Goal: Transaction & Acquisition: Subscribe to service/newsletter

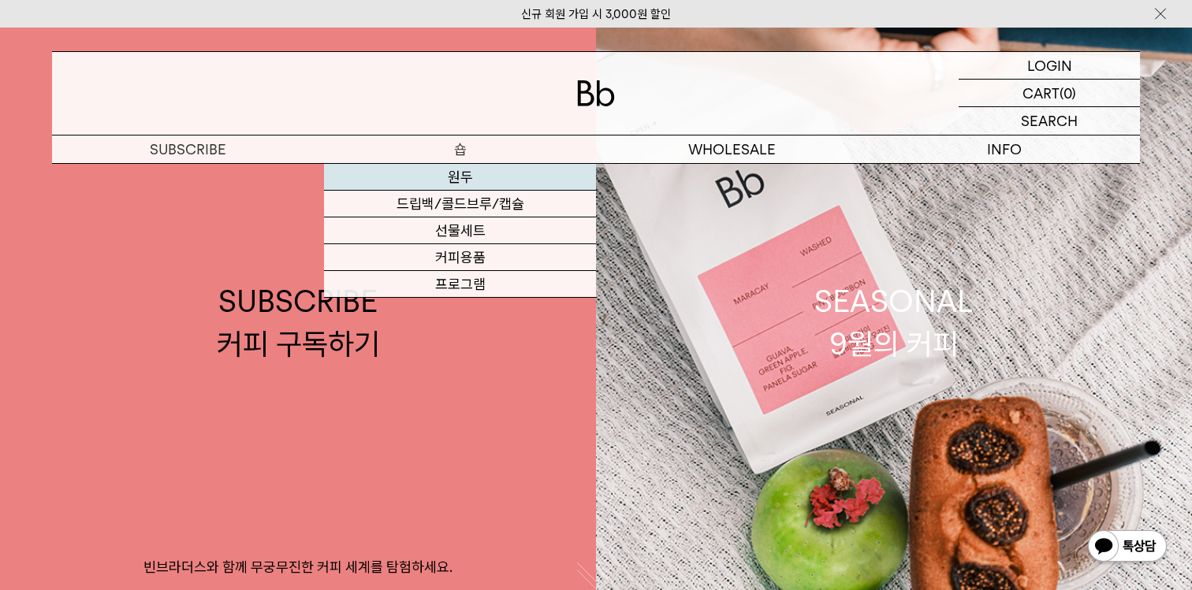
click at [452, 180] on link "원두" at bounding box center [460, 177] width 272 height 27
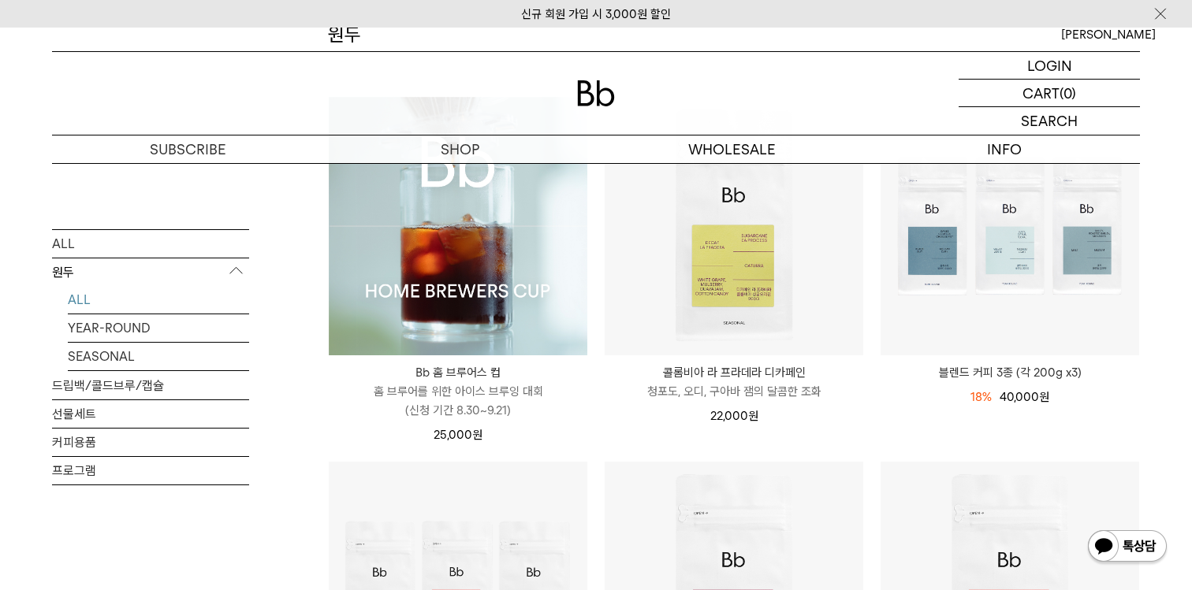
scroll to position [226, 0]
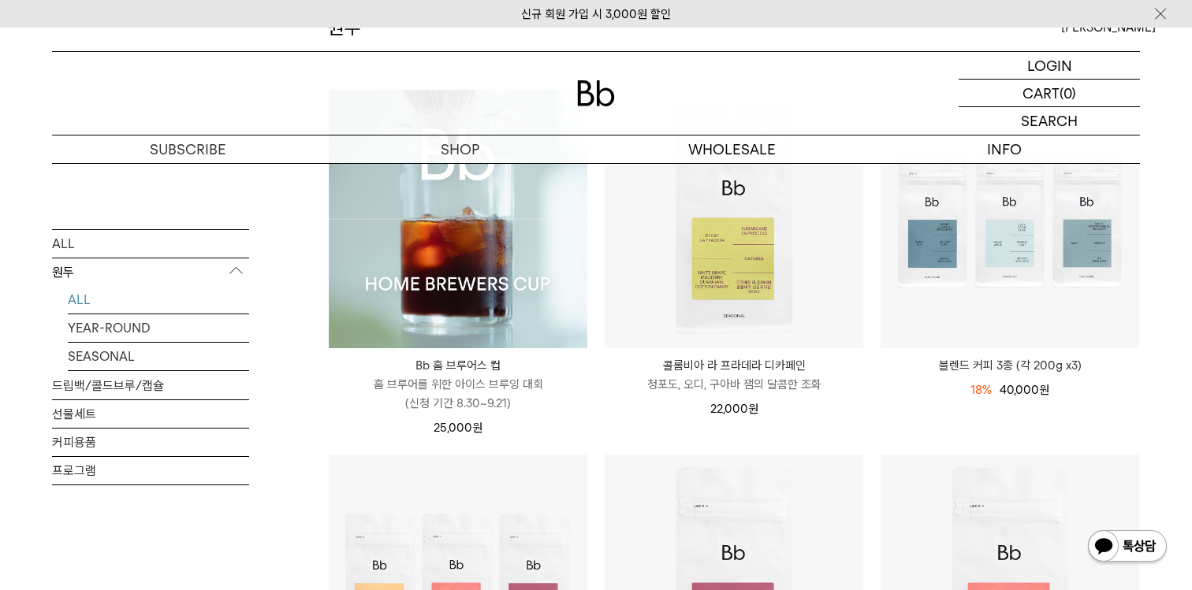
click at [594, 422] on li "Bb 홈 브루어스 컵 Bb HOME BREWERS CUP 홈 브루어를 위한 아이스 브루잉 대회 (신청 기간 8.30~9.21) 25,000 원" at bounding box center [458, 271] width 276 height 365
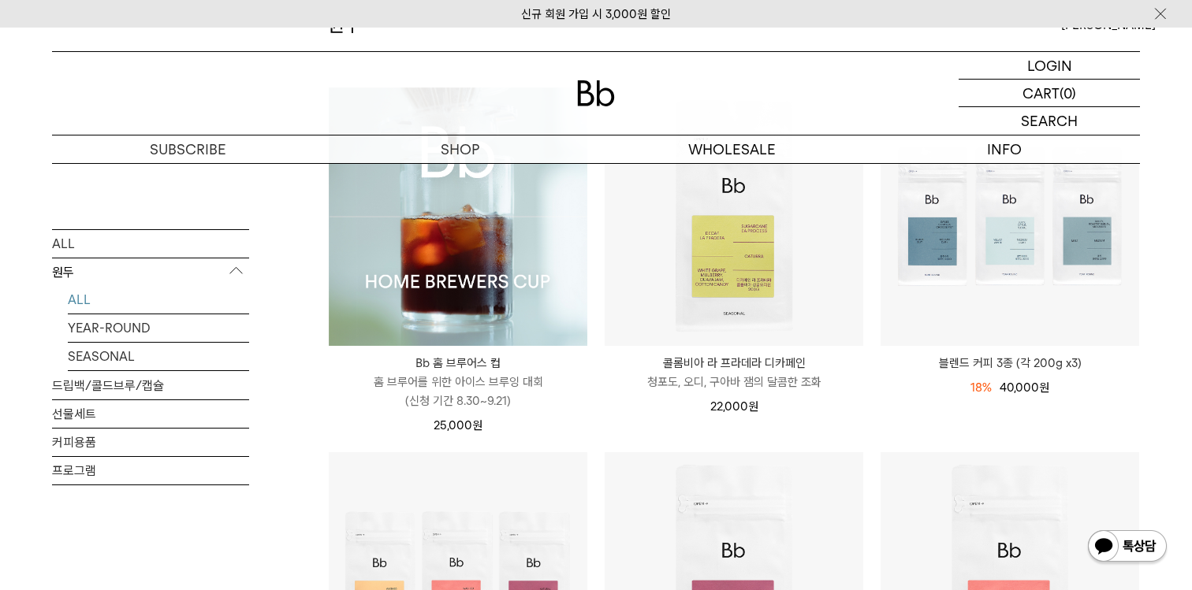
scroll to position [241, 0]
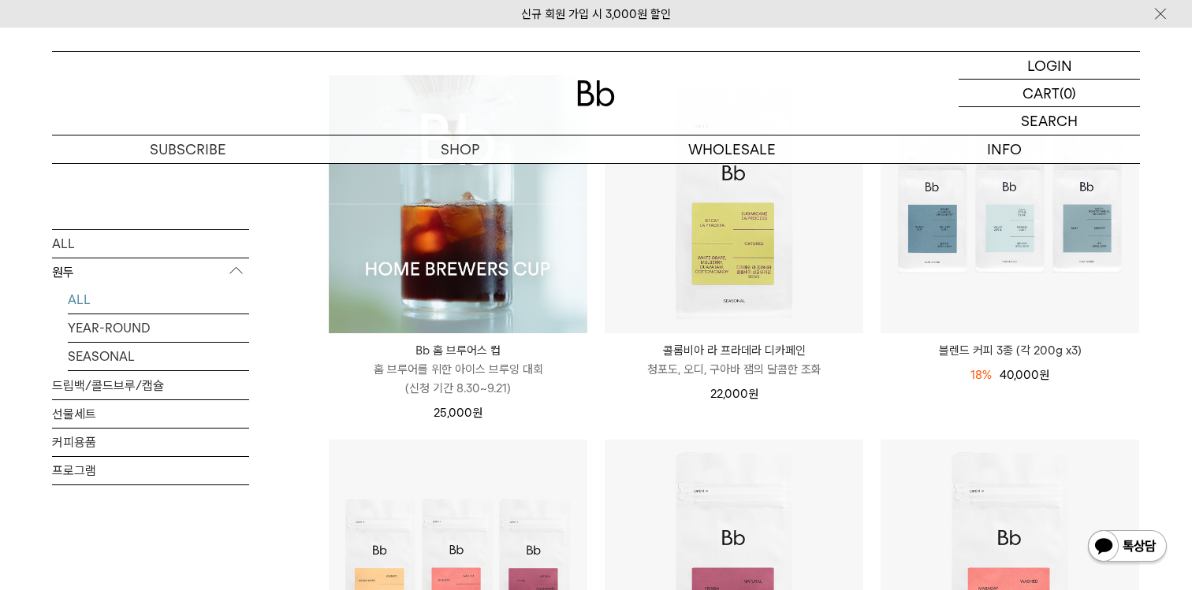
click at [751, 355] on p "콜롬비아 라 프라데라 디카페인" at bounding box center [734, 350] width 259 height 19
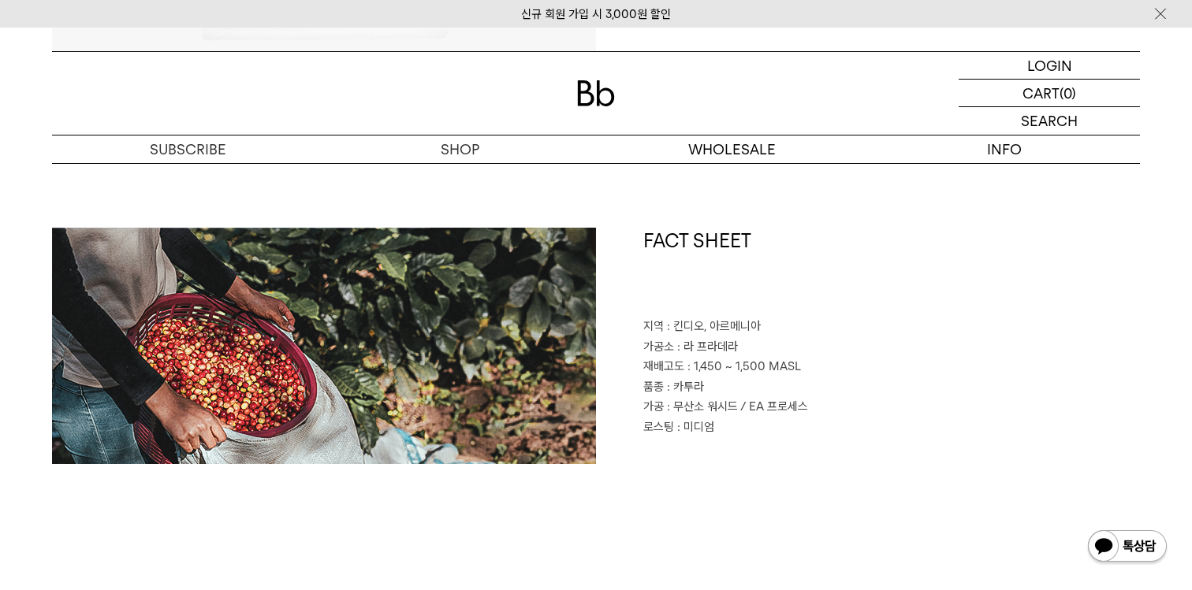
scroll to position [663, 0]
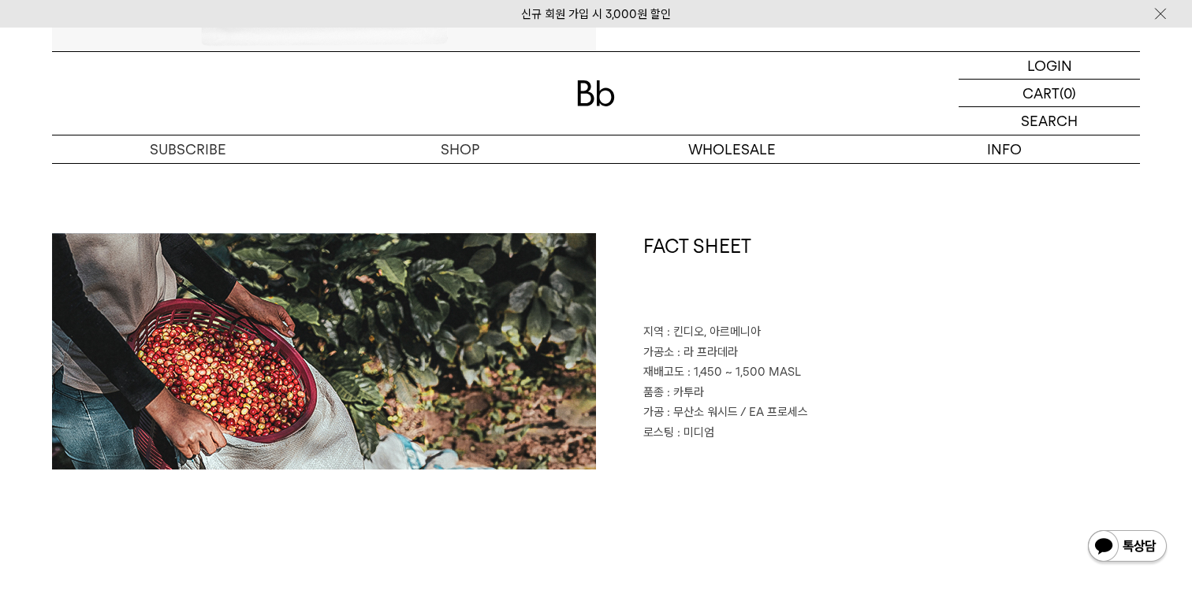
click at [762, 412] on span ": 무산소 워시드 / EA 프로세스" at bounding box center [737, 412] width 141 height 14
click at [756, 412] on span ": 무산소 워시드 / EA 프로세스" at bounding box center [737, 412] width 141 height 14
drag, startPoint x: 756, startPoint y: 412, endPoint x: 794, endPoint y: 412, distance: 37.8
click at [794, 412] on span ": 무산소 워시드 / EA 프로세스" at bounding box center [737, 412] width 141 height 14
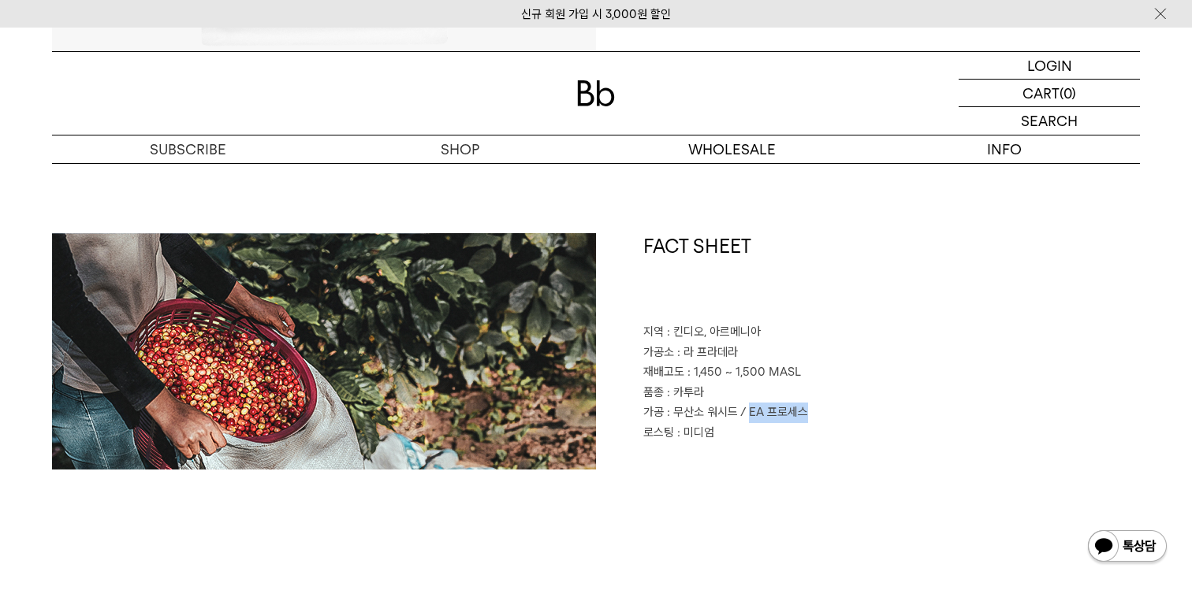
copy span "EA 프로세스"
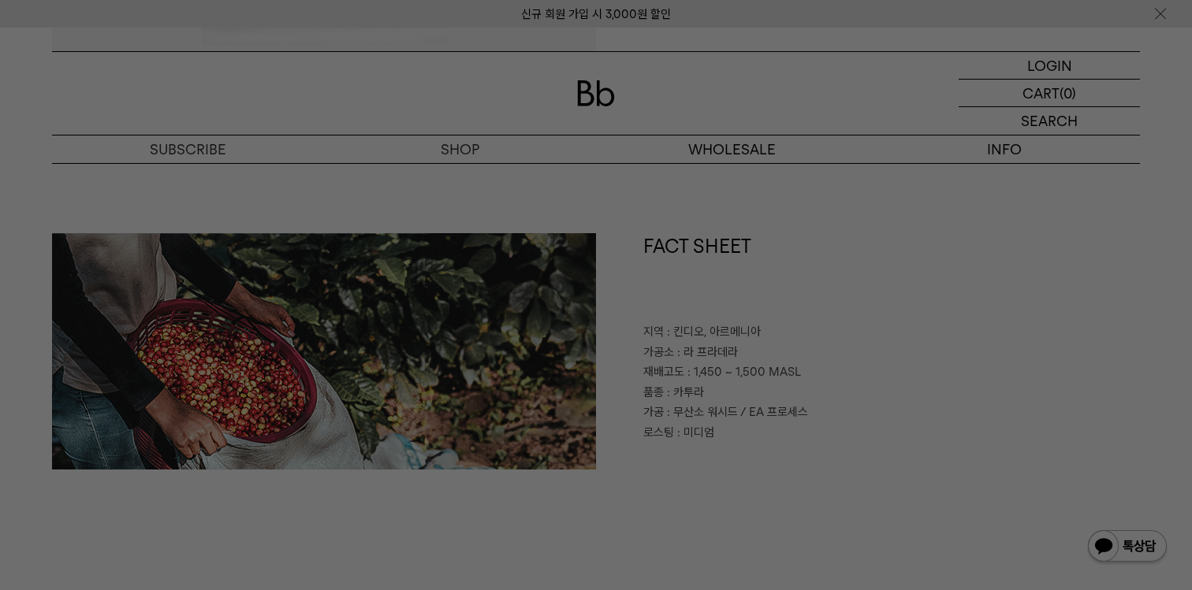
click at [700, 271] on div at bounding box center [596, 295] width 1192 height 590
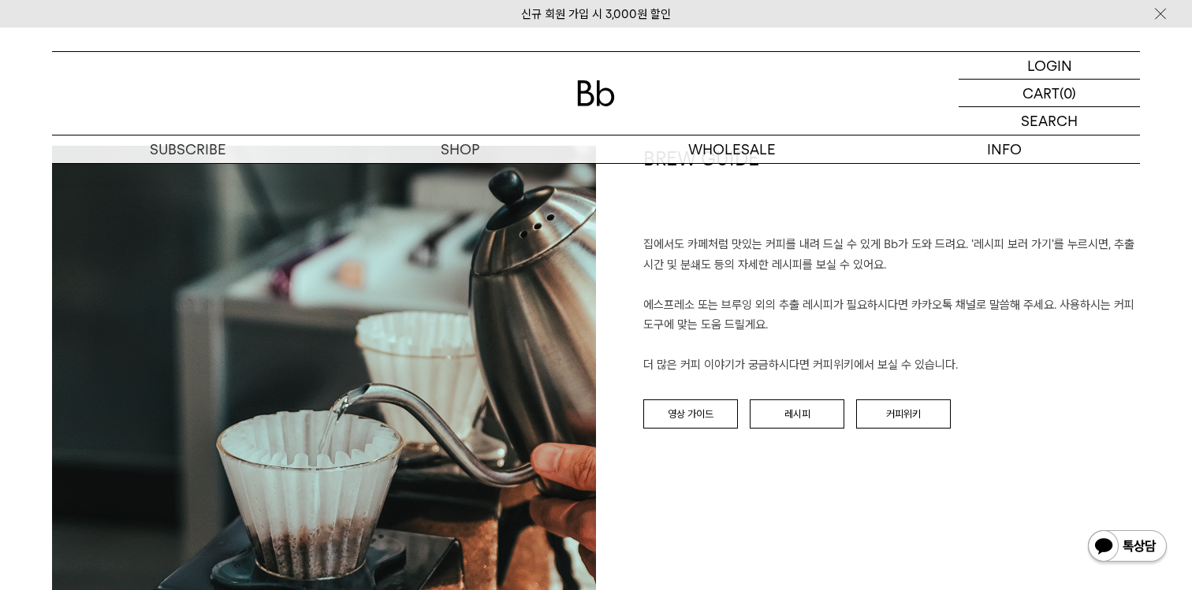
scroll to position [1706, 0]
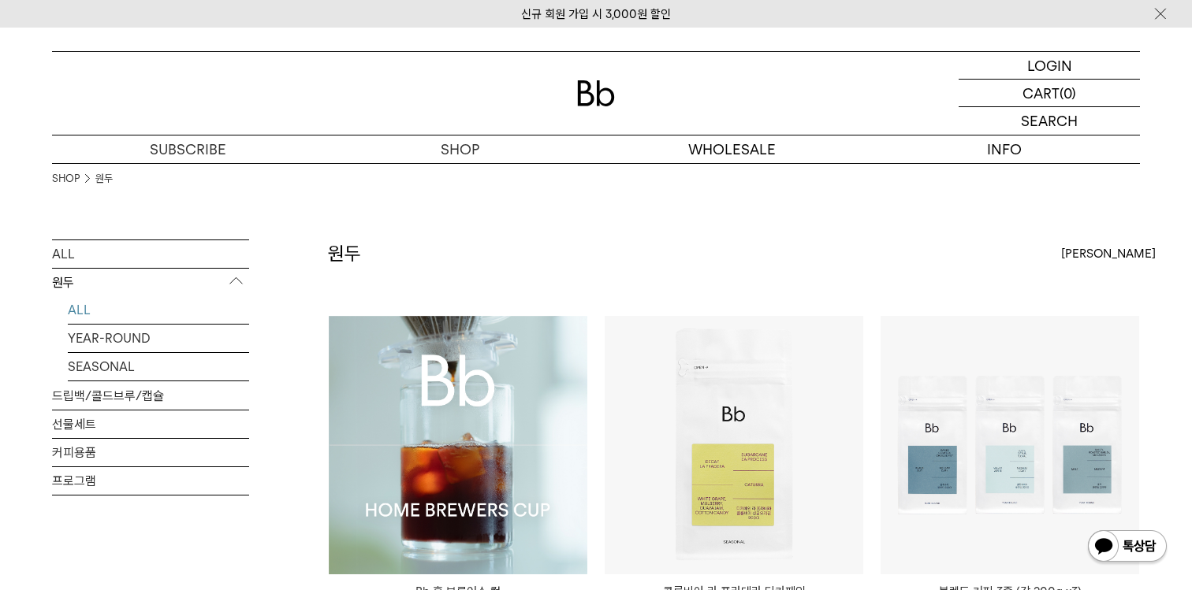
scroll to position [239, 0]
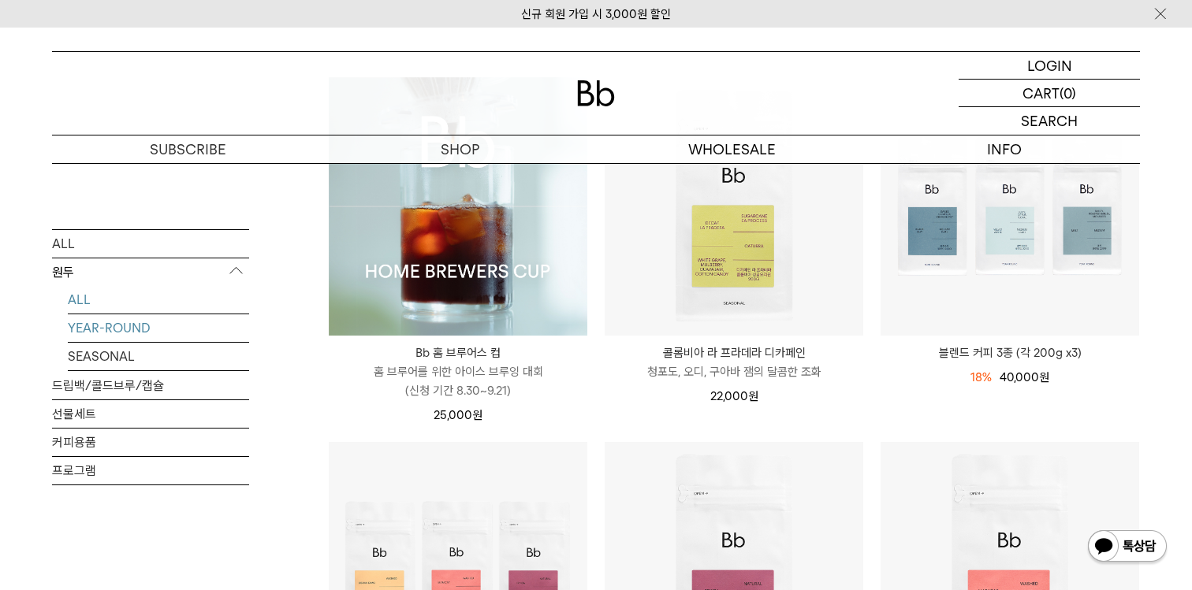
click at [117, 330] on link "YEAR-ROUND" at bounding box center [158, 328] width 181 height 28
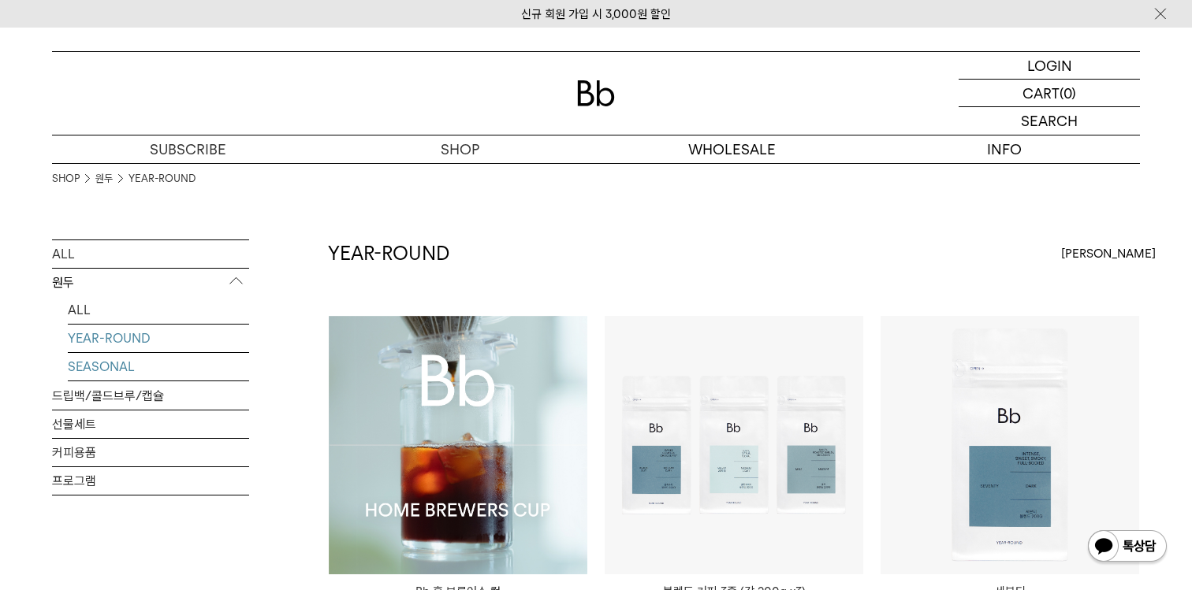
click at [114, 378] on link "SEASONAL" at bounding box center [158, 367] width 181 height 28
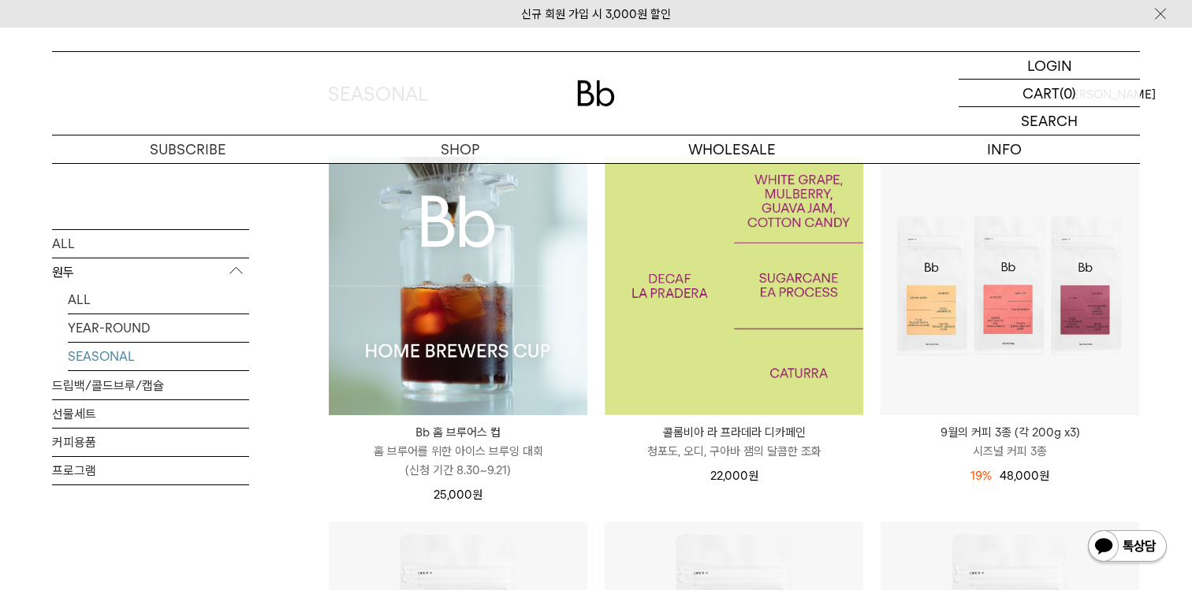
scroll to position [160, 0]
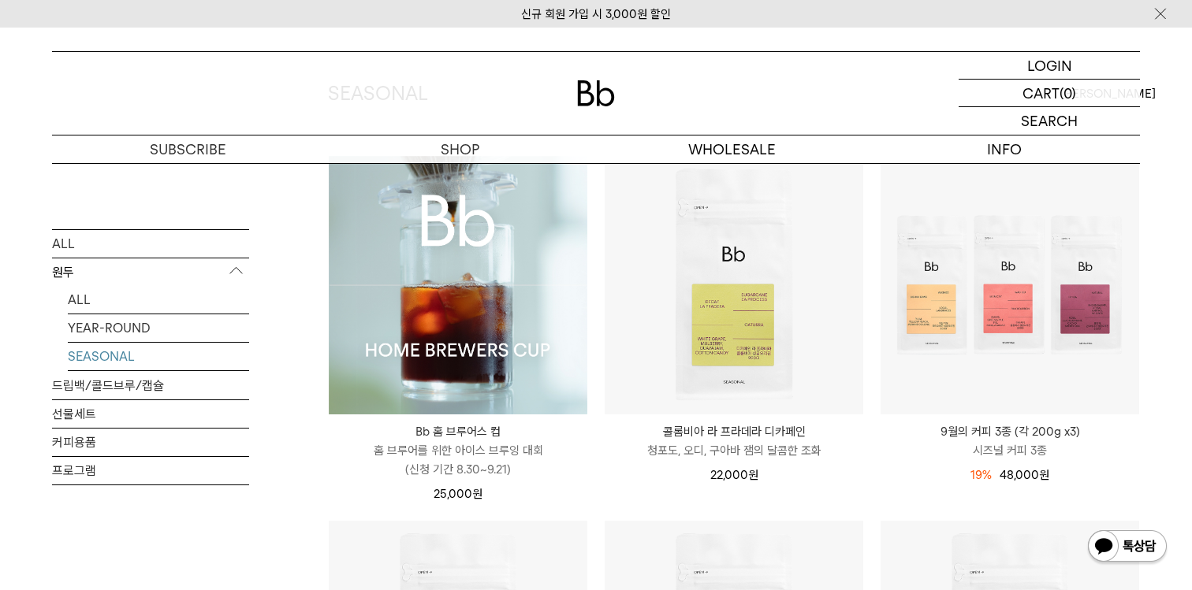
click at [877, 483] on li "9월의 커피 3종 (각 200g x3) 시즈널 커피 3종 19% 59,000원 48,000 원" at bounding box center [1010, 337] width 276 height 365
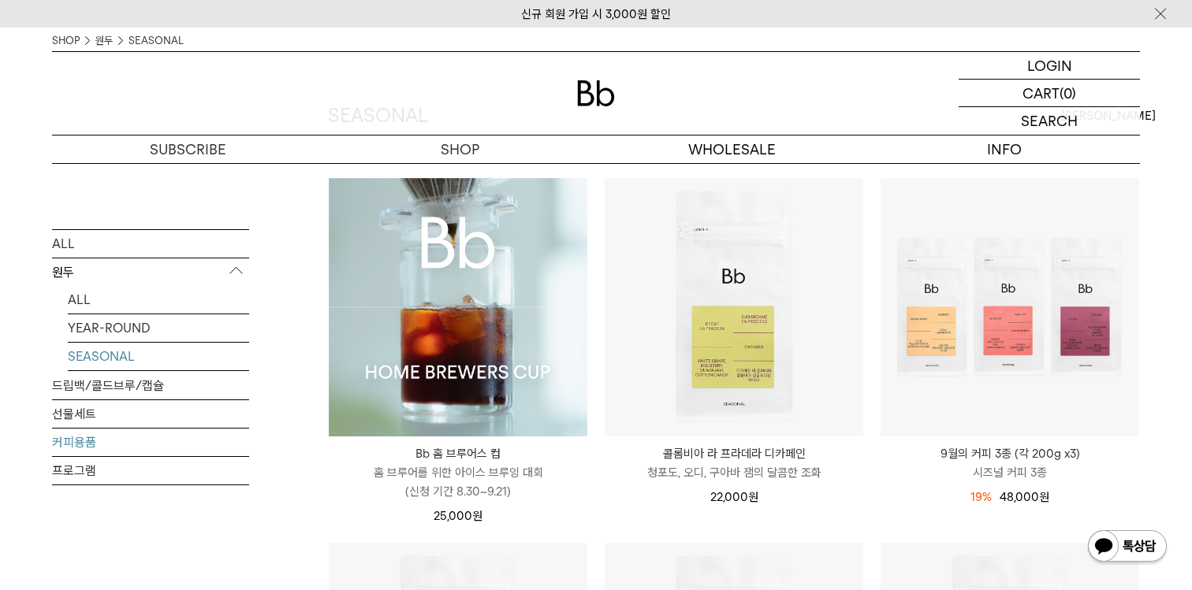
scroll to position [0, 0]
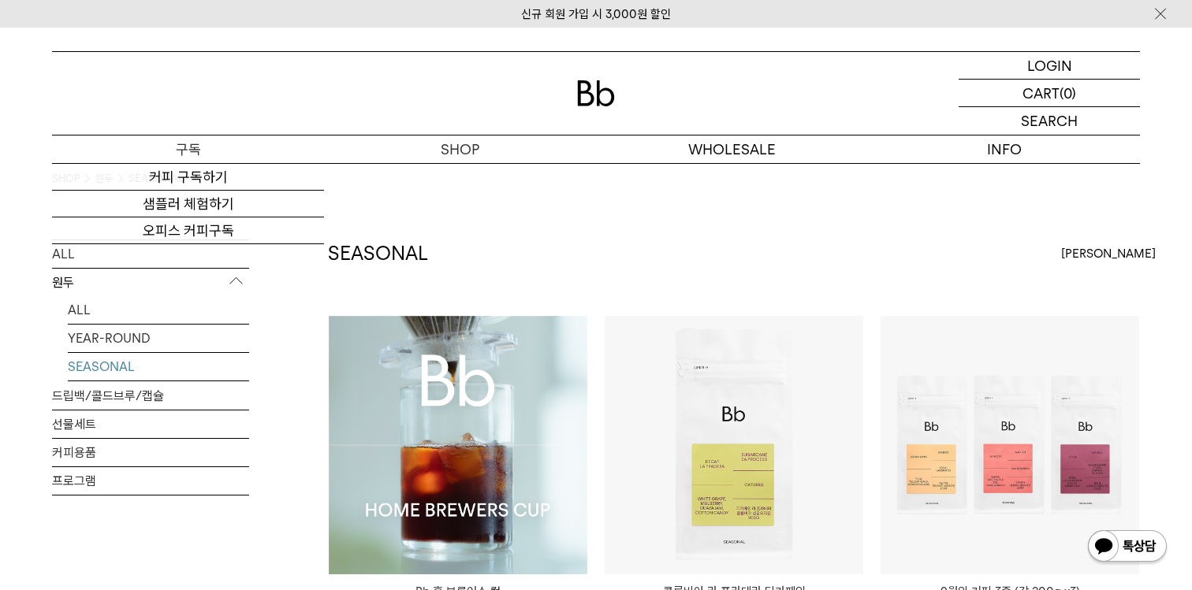
click at [163, 152] on p "구독" at bounding box center [188, 150] width 272 height 28
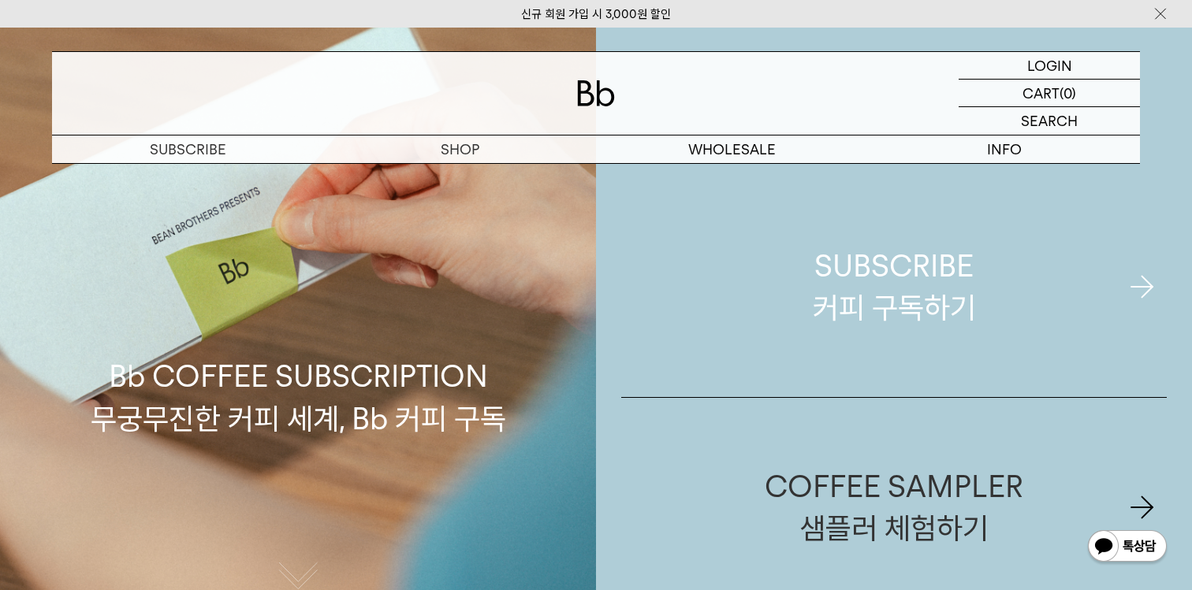
click at [857, 338] on link "SUBSCRIBE 커피 구독하기" at bounding box center [893, 287] width 545 height 220
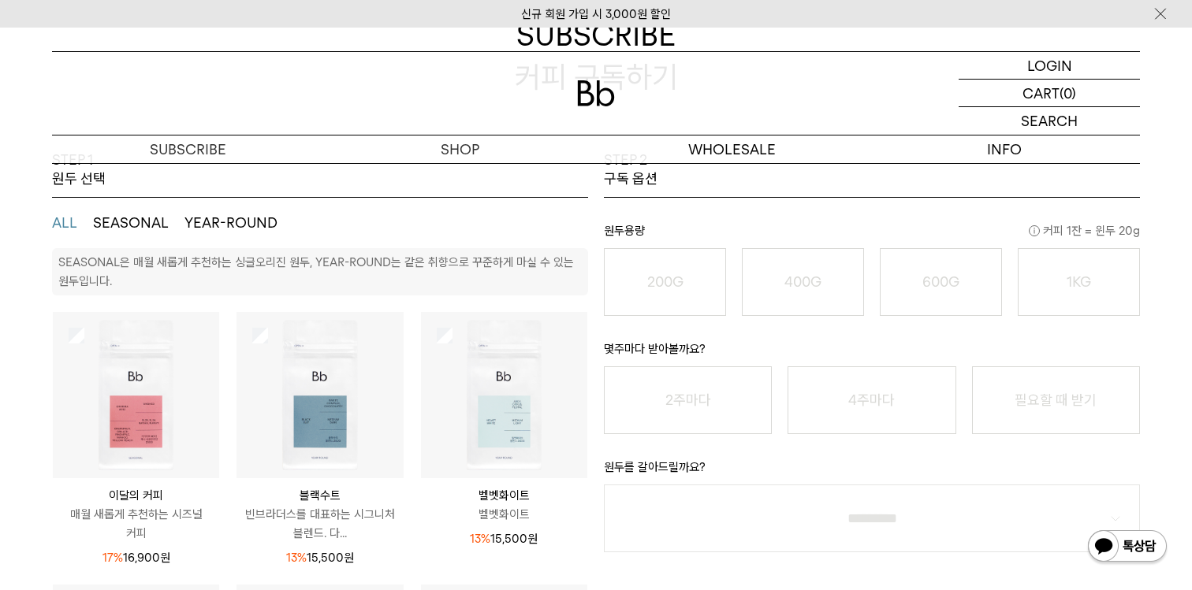
scroll to position [209, 0]
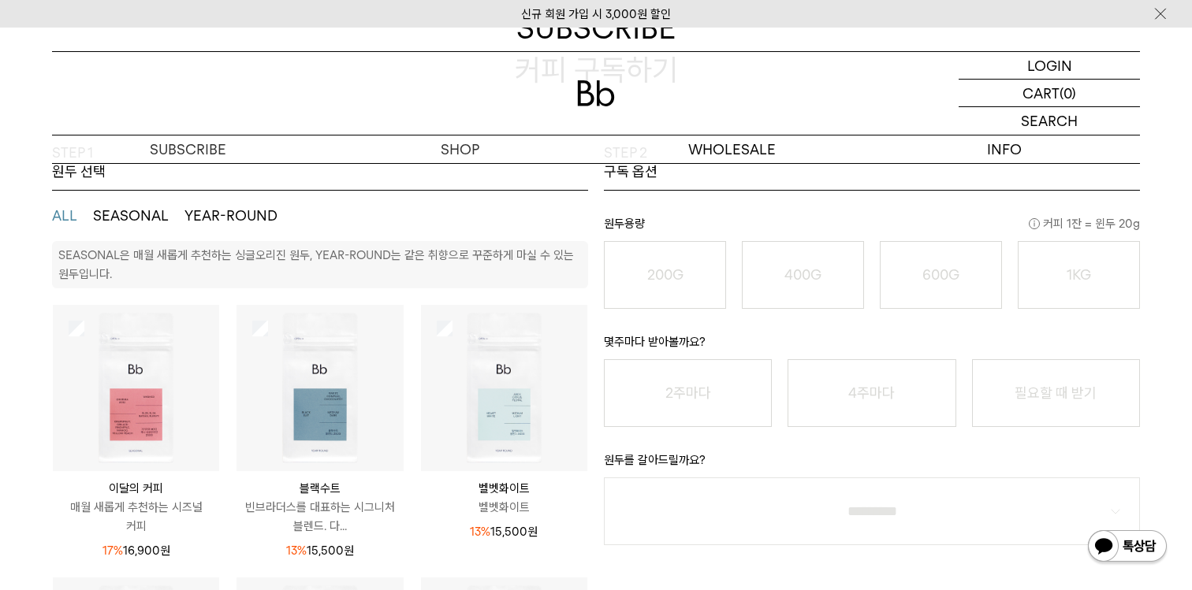
click at [125, 352] on img at bounding box center [136, 388] width 166 height 166
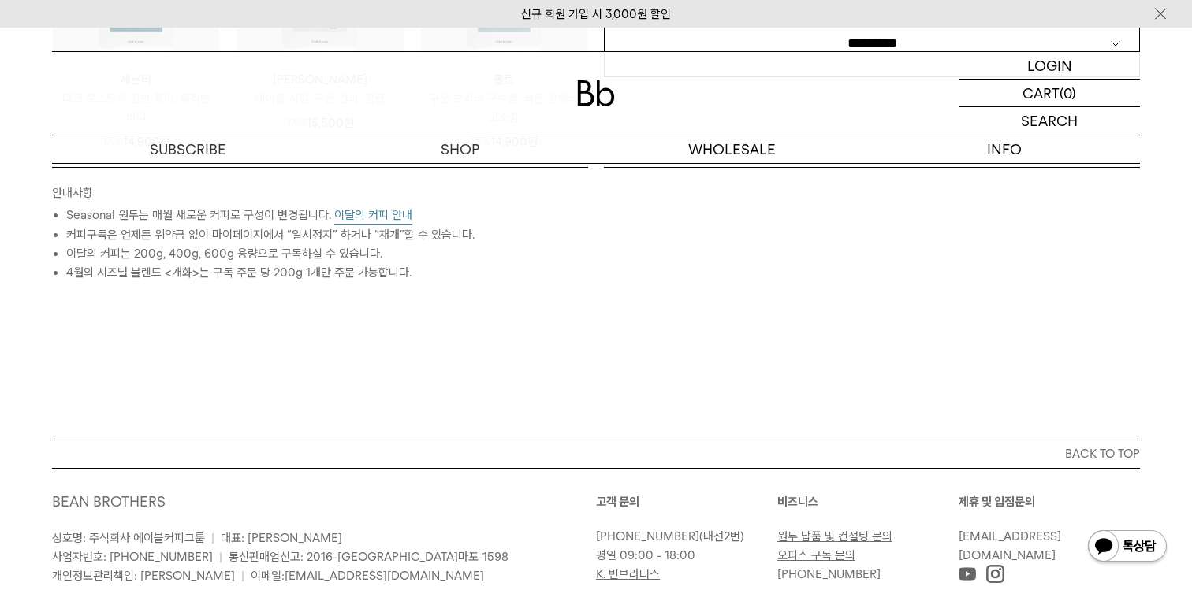
scroll to position [627, 0]
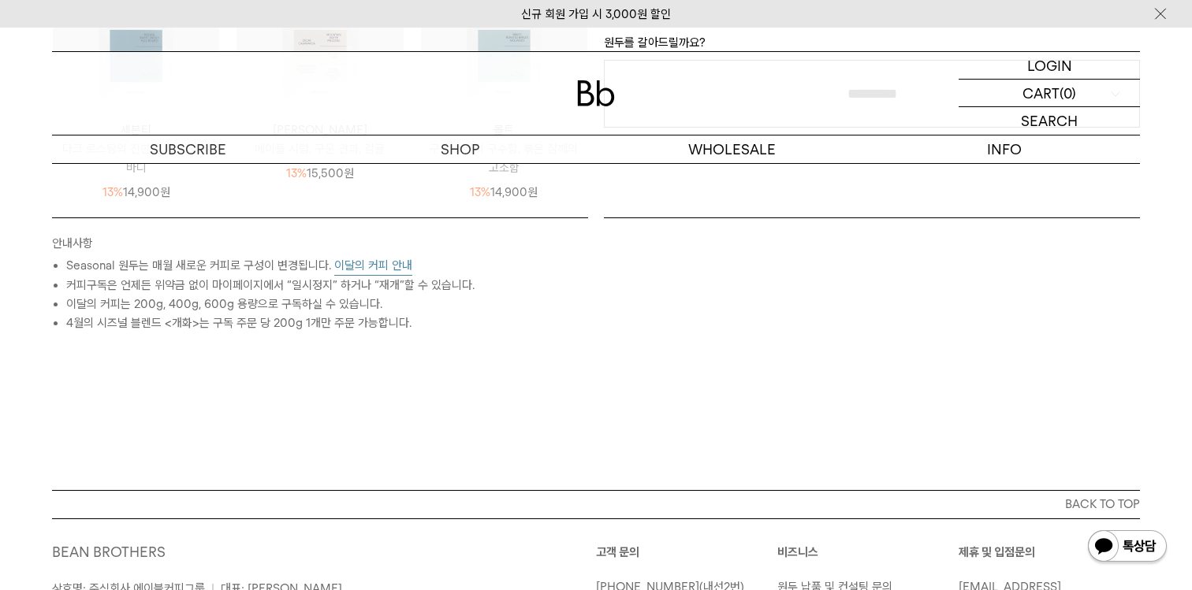
click at [374, 274] on button "이달의 커피 안내" at bounding box center [373, 266] width 78 height 20
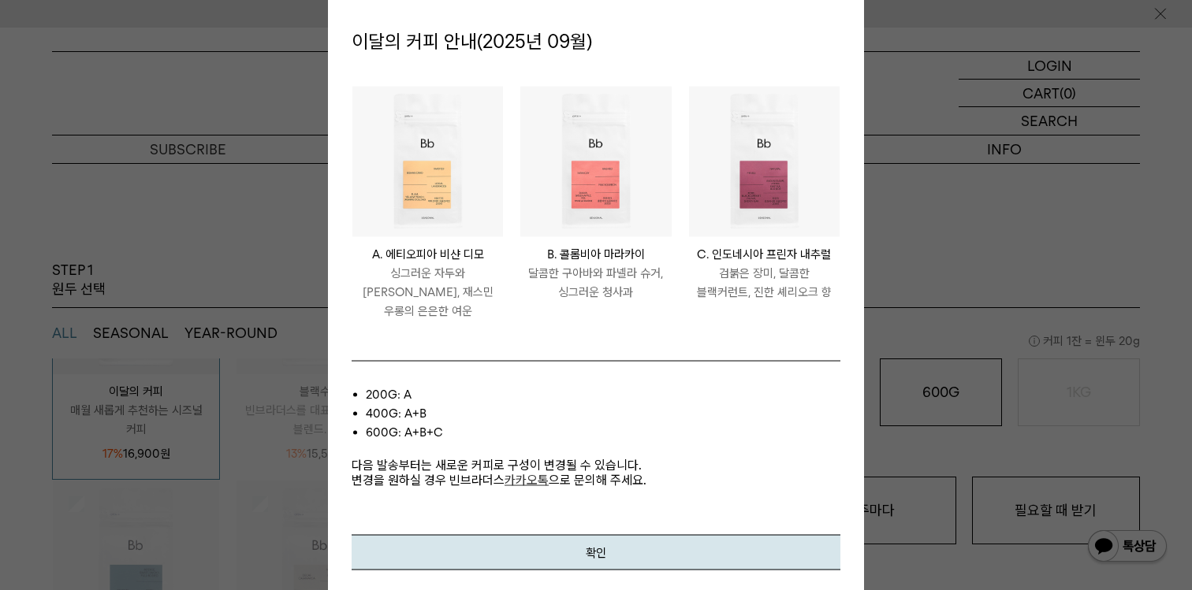
scroll to position [0, 0]
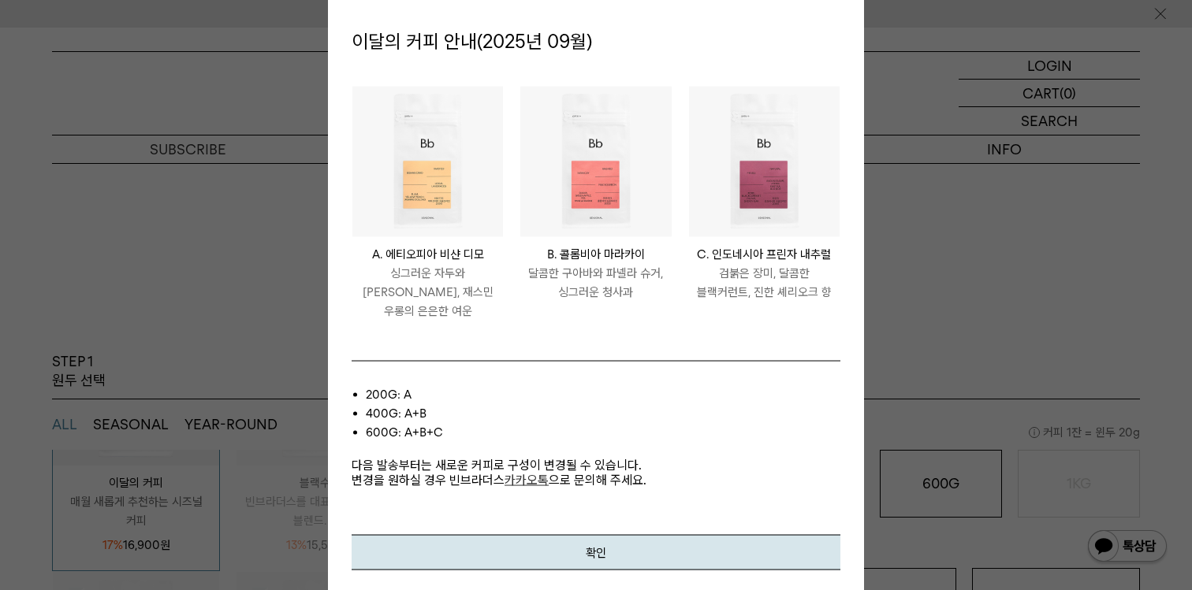
click at [407, 206] on img at bounding box center [427, 162] width 151 height 151
click at [770, 195] on img at bounding box center [764, 162] width 151 height 151
